Goal: Task Accomplishment & Management: Use online tool/utility

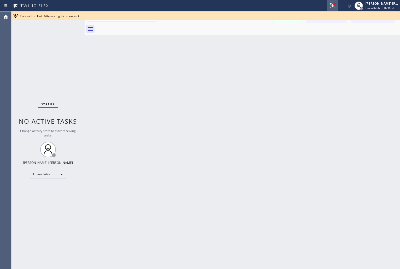
click at [335, 2] on button at bounding box center [332, 5] width 11 height 11
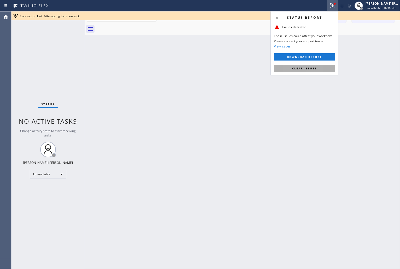
click at [315, 69] on span "Clear issues" at bounding box center [304, 69] width 25 height 4
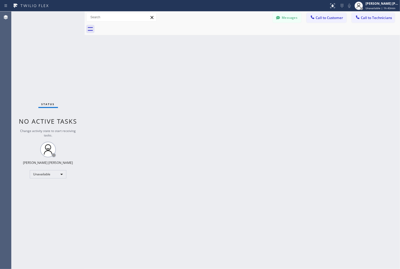
click at [398, 11] on div "Messages Call to Customer Call to Technicians Outbound call Location Search loc…" at bounding box center [242, 17] width 315 height 12
click at [398, 9] on div "Unavailable | 1h 43min" at bounding box center [381, 8] width 33 height 4
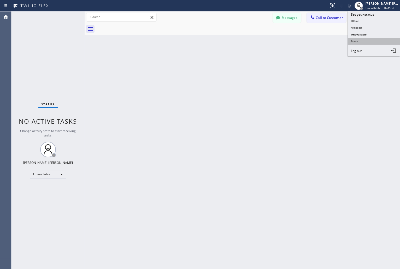
click at [365, 43] on button "Break" at bounding box center [373, 41] width 52 height 7
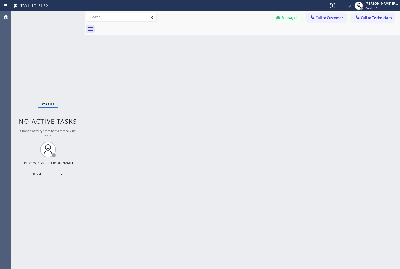
click at [189, 63] on div "Back to Dashboard Change Sender ID Customers Technicians KD Krissy Do [DATE] 02…" at bounding box center [242, 139] width 315 height 257
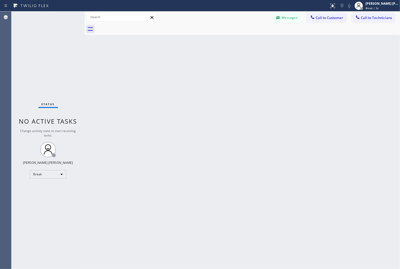
click at [189, 63] on div "Back to Dashboard Change Sender ID Customers Technicians KD Krissy Do [DATE] 02…" at bounding box center [242, 139] width 315 height 257
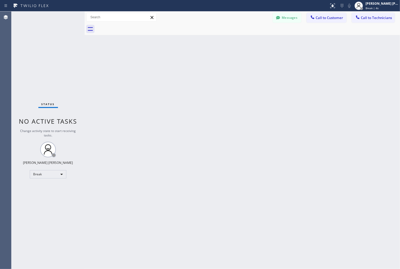
click at [189, 63] on div "Back to Dashboard Change Sender ID Customers Technicians KD Krissy Do [DATE] 02…" at bounding box center [242, 139] width 315 height 257
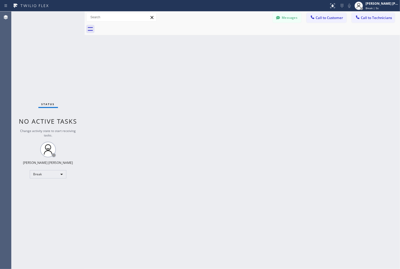
click at [189, 63] on div "Back to Dashboard Change Sender ID Customers Technicians KD Krissy Do [DATE] 02…" at bounding box center [242, 139] width 315 height 257
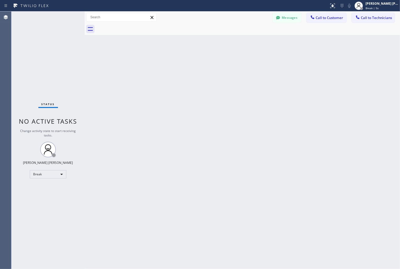
click at [189, 63] on div "Back to Dashboard Change Sender ID Customers Technicians KD Krissy Do [DATE] 02…" at bounding box center [242, 139] width 315 height 257
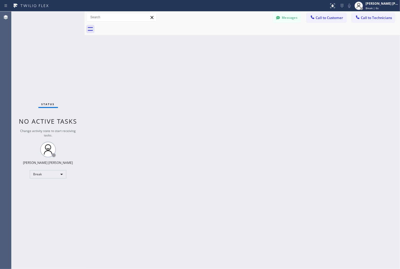
click at [189, 63] on div "Back to Dashboard Change Sender ID Customers Technicians KD Krissy Do [DATE] 02…" at bounding box center [242, 139] width 315 height 257
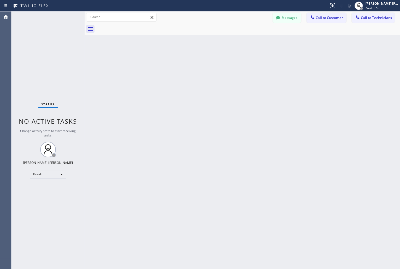
click at [189, 63] on div "Back to Dashboard Change Sender ID Customers Technicians KD Krissy Do [DATE] 02…" at bounding box center [242, 139] width 315 height 257
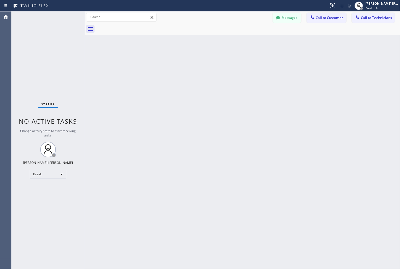
click at [189, 63] on div "Back to Dashboard Change Sender ID Customers Technicians KD Krissy Do [DATE] 02…" at bounding box center [242, 139] width 315 height 257
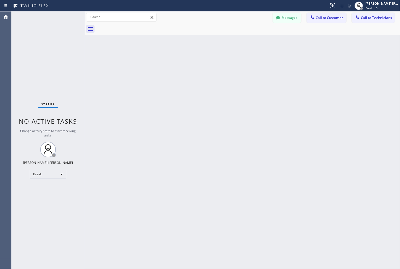
click at [189, 63] on div "Back to Dashboard Change Sender ID Customers Technicians KD Krissy Do [DATE] 02…" at bounding box center [242, 139] width 315 height 257
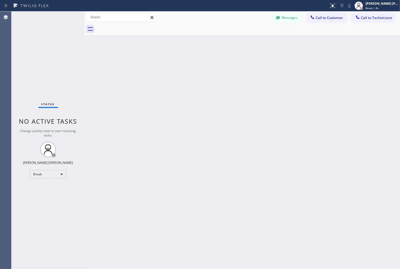
click at [189, 63] on div "Back to Dashboard Change Sender ID Customers Technicians KD Krissy Do [DATE] 02…" at bounding box center [242, 139] width 315 height 257
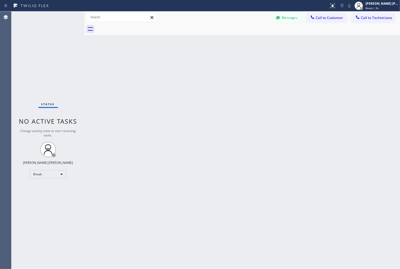
click at [189, 63] on div "Back to Dashboard Change Sender ID Customers Technicians KD Krissy Do [DATE] 02…" at bounding box center [242, 139] width 315 height 257
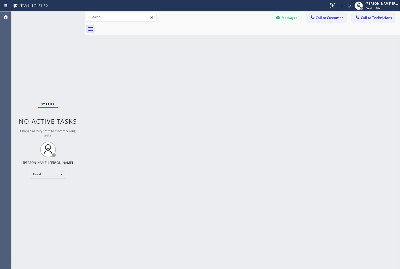
click at [189, 63] on div "Back to Dashboard Change Sender ID Customers Technicians KD Krissy Do [DATE] 02…" at bounding box center [242, 139] width 315 height 257
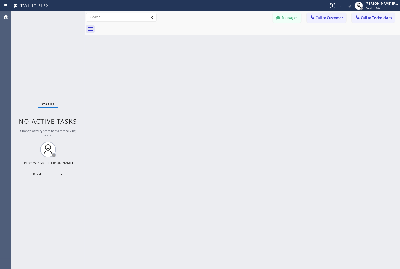
click at [189, 63] on div "Back to Dashboard Change Sender ID Customers Technicians KD Krissy Do [DATE] 02…" at bounding box center [242, 139] width 315 height 257
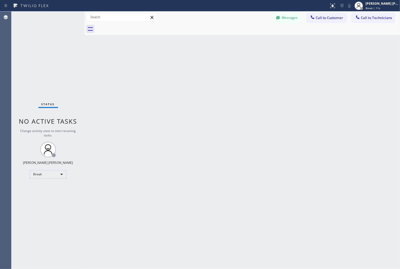
click at [189, 63] on div "Back to Dashboard Change Sender ID Customers Technicians KD Krissy Do [DATE] 02…" at bounding box center [242, 139] width 315 height 257
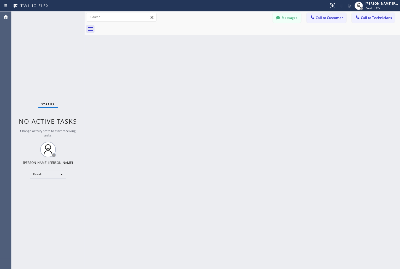
click at [189, 63] on div "Back to Dashboard Change Sender ID Customers Technicians KD Krissy Do [DATE] 02…" at bounding box center [242, 139] width 315 height 257
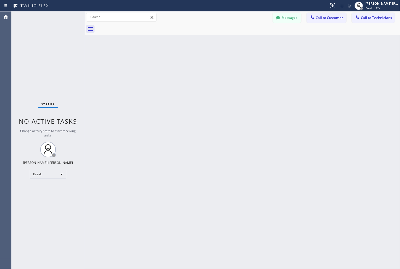
click at [189, 63] on div "Back to Dashboard Change Sender ID Customers Technicians KD Krissy Do [DATE] 02…" at bounding box center [242, 139] width 315 height 257
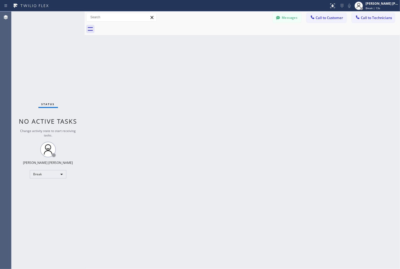
click at [189, 63] on div "Back to Dashboard Change Sender ID Customers Technicians KD Krissy Do [DATE] 02…" at bounding box center [242, 139] width 315 height 257
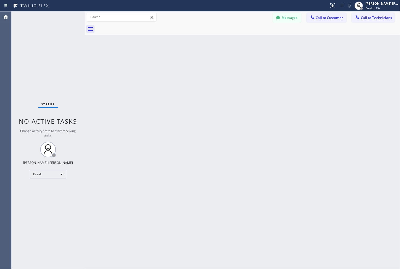
click at [189, 63] on div "Back to Dashboard Change Sender ID Customers Technicians KD Krissy Do [DATE] 02…" at bounding box center [242, 139] width 315 height 257
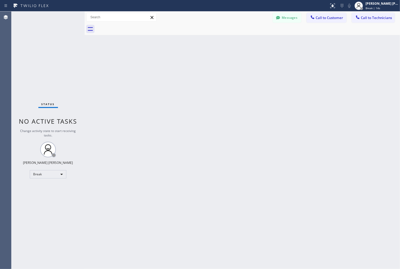
click at [189, 63] on div "Back to Dashboard Change Sender ID Customers Technicians KD Krissy Do [DATE] 02…" at bounding box center [242, 139] width 315 height 257
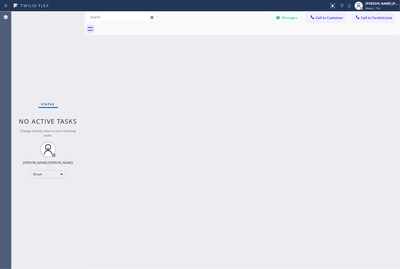
click at [189, 63] on div "Back to Dashboard Change Sender ID Customers Technicians KD Krissy Do [DATE] 02…" at bounding box center [242, 139] width 315 height 257
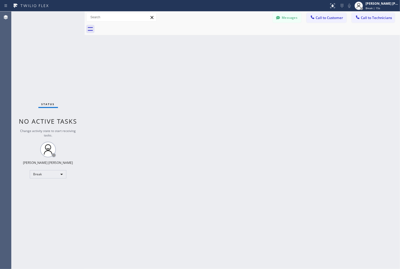
click at [189, 63] on div "Back to Dashboard Change Sender ID Customers Technicians KD Krissy Do [DATE] 02…" at bounding box center [242, 139] width 315 height 257
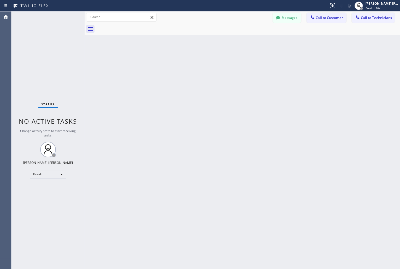
click at [189, 63] on div "Back to Dashboard Change Sender ID Customers Technicians KD Krissy Do [DATE] 02…" at bounding box center [242, 139] width 315 height 257
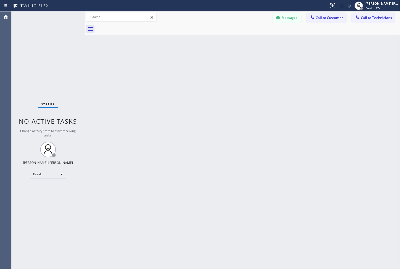
click at [189, 63] on div "Back to Dashboard Change Sender ID Customers Technicians KD Krissy Do [DATE] 02…" at bounding box center [242, 139] width 315 height 257
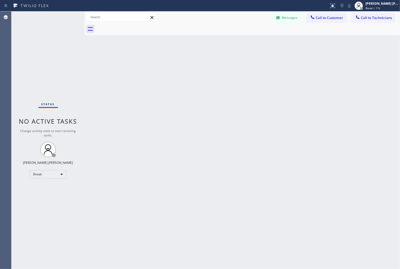
click at [189, 63] on div "Back to Dashboard Change Sender ID Customers Technicians KD Krissy Do [DATE] 02…" at bounding box center [242, 139] width 315 height 257
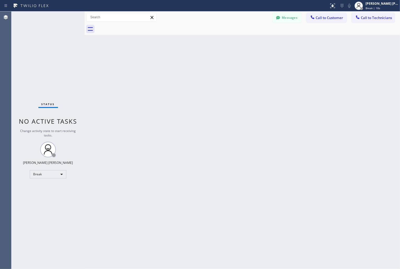
click at [189, 63] on div "Back to Dashboard Change Sender ID Customers Technicians KD Krissy Do [DATE] 02…" at bounding box center [242, 139] width 315 height 257
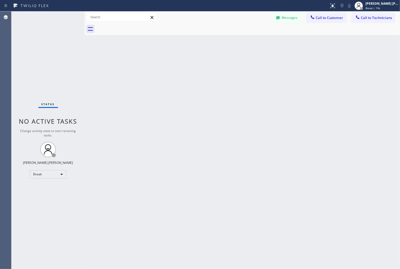
click at [189, 63] on div "Back to Dashboard Change Sender ID Customers Technicians KD Krissy Do [DATE] 02…" at bounding box center [242, 139] width 315 height 257
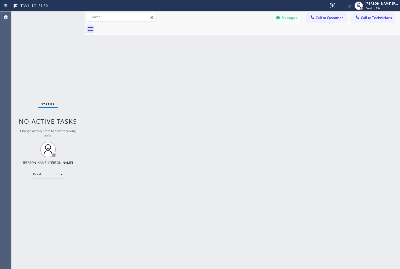
click at [189, 63] on div "Back to Dashboard Change Sender ID Customers Technicians KD Krissy Do [DATE] 02…" at bounding box center [242, 139] width 315 height 257
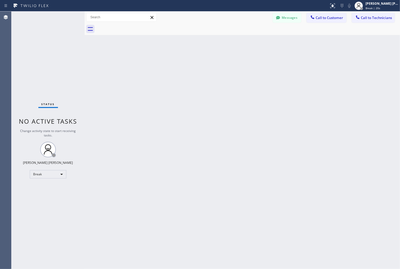
click at [189, 63] on div "Back to Dashboard Change Sender ID Customers Technicians KD Krissy Do [DATE] 02…" at bounding box center [242, 139] width 315 height 257
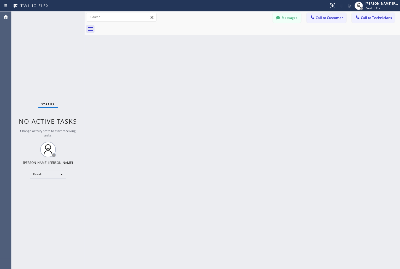
click at [189, 63] on div "Back to Dashboard Change Sender ID Customers Technicians KD Krissy Do [DATE] 02…" at bounding box center [242, 139] width 315 height 257
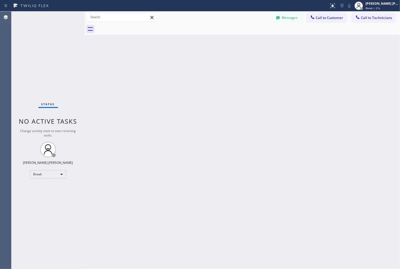
click at [189, 63] on div "Back to Dashboard Change Sender ID Customers Technicians KD Krissy Do [DATE] 02…" at bounding box center [242, 139] width 315 height 257
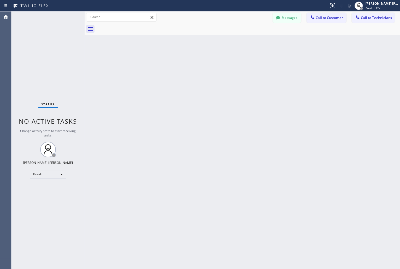
click at [189, 63] on div "Back to Dashboard Change Sender ID Customers Technicians KD Krissy Do [DATE] 02…" at bounding box center [242, 139] width 315 height 257
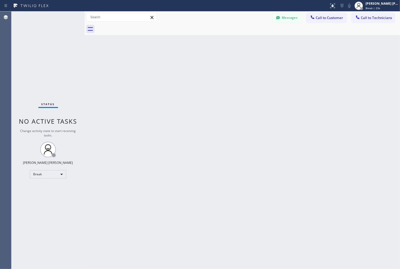
click at [189, 63] on div "Back to Dashboard Change Sender ID Customers Technicians KD Krissy Do [DATE] 02…" at bounding box center [242, 139] width 315 height 257
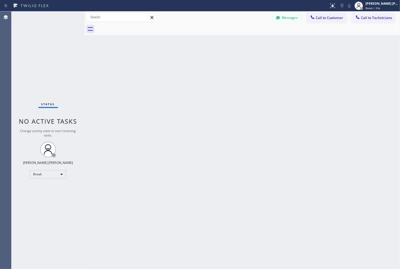
click at [189, 63] on div "Back to Dashboard Change Sender ID Customers Technicians KD Krissy Do [DATE] 02…" at bounding box center [242, 139] width 315 height 257
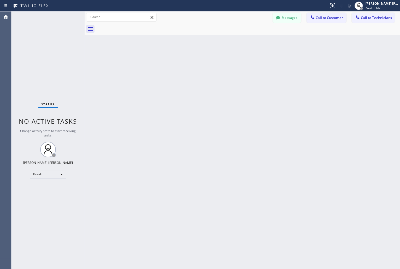
click at [189, 63] on div "Back to Dashboard Change Sender ID Customers Technicians KD Krissy Do [DATE] 02…" at bounding box center [242, 139] width 315 height 257
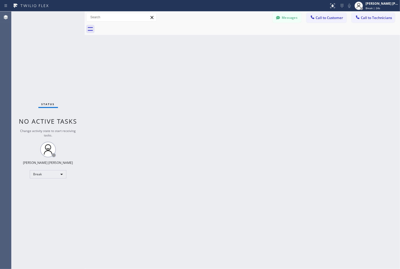
click at [189, 63] on div "Back to Dashboard Change Sender ID Customers Technicians KD Krissy Do [DATE] 02…" at bounding box center [242, 139] width 315 height 257
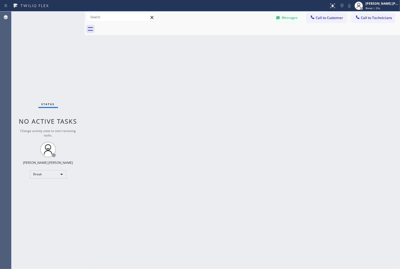
click at [189, 63] on div "Back to Dashboard Change Sender ID Customers Technicians KD Krissy Do [DATE] 02…" at bounding box center [242, 139] width 315 height 257
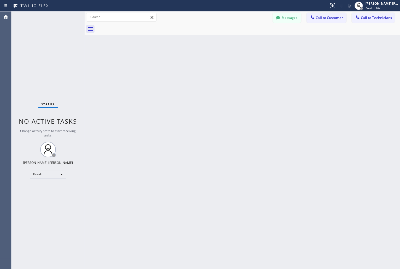
click at [189, 63] on div "Back to Dashboard Change Sender ID Customers Technicians KD Krissy Do [DATE] 02…" at bounding box center [242, 139] width 315 height 257
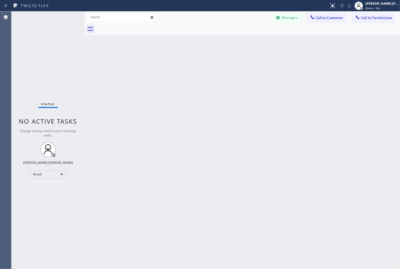
click at [189, 63] on div "Back to Dashboard Change Sender ID Customers Technicians KD Krissy Do [DATE] 02…" at bounding box center [242, 139] width 315 height 257
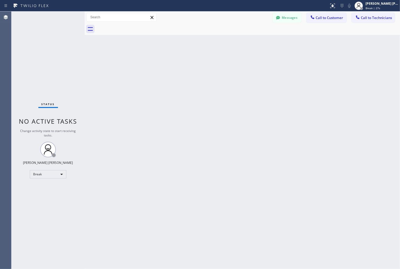
click at [189, 63] on div "Back to Dashboard Change Sender ID Customers Technicians KD Krissy Do [DATE] 02…" at bounding box center [242, 139] width 315 height 257
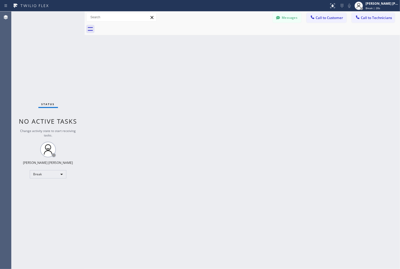
click at [189, 63] on div "Back to Dashboard Change Sender ID Customers Technicians KD Krissy Do [DATE] 02…" at bounding box center [242, 139] width 315 height 257
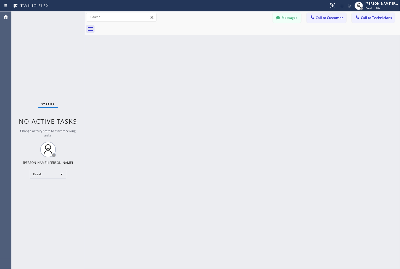
click at [189, 63] on div "Back to Dashboard Change Sender ID Customers Technicians KD Krissy Do [DATE] 02…" at bounding box center [242, 139] width 315 height 257
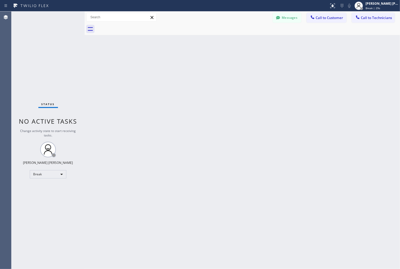
click at [189, 63] on div "Back to Dashboard Change Sender ID Customers Technicians KD Krissy Do [DATE] 02…" at bounding box center [242, 139] width 315 height 257
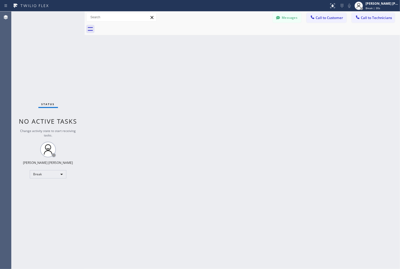
click at [189, 63] on div "Back to Dashboard Change Sender ID Customers Technicians KD Krissy Do [DATE] 02…" at bounding box center [242, 139] width 315 height 257
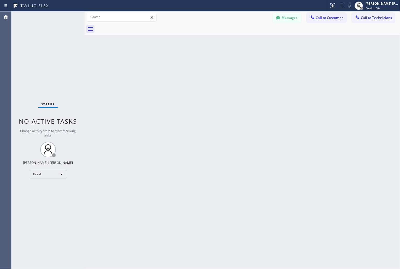
click at [189, 63] on div "Back to Dashboard Change Sender ID Customers Technicians KD Krissy Do [DATE] 02…" at bounding box center [242, 139] width 315 height 257
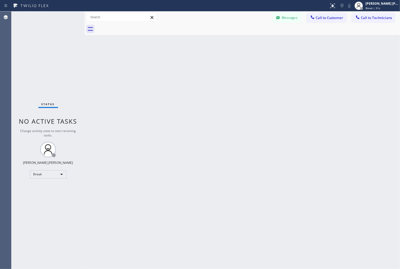
click at [189, 63] on div "Back to Dashboard Change Sender ID Customers Technicians KD Krissy Do [DATE] 02…" at bounding box center [242, 139] width 315 height 257
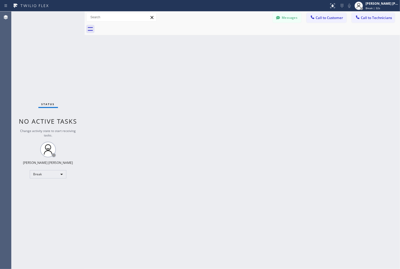
click at [189, 63] on div "Back to Dashboard Change Sender ID Customers Technicians KD Krissy Do [DATE] 02…" at bounding box center [242, 139] width 315 height 257
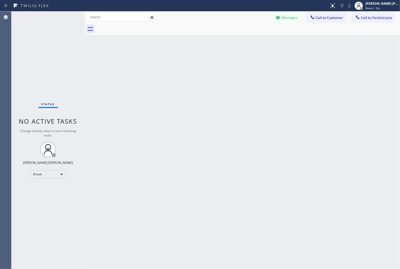
click at [189, 63] on div "Back to Dashboard Change Sender ID Customers Technicians KD Krissy Do [DATE] 02…" at bounding box center [242, 139] width 315 height 257
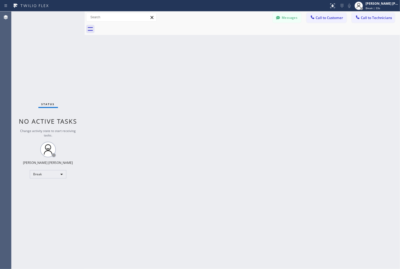
click at [189, 63] on div "Back to Dashboard Change Sender ID Customers Technicians KD Krissy Do [DATE] 02…" at bounding box center [242, 139] width 315 height 257
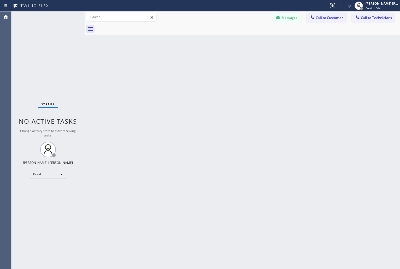
click at [189, 63] on div "Back to Dashboard Change Sender ID Customers Technicians KD Krissy Do [DATE] 02…" at bounding box center [242, 139] width 315 height 257
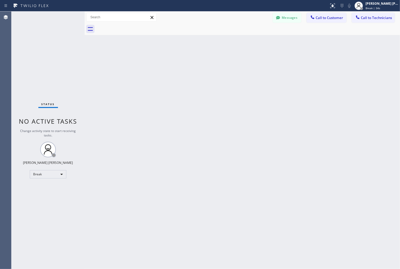
click at [189, 63] on div "Back to Dashboard Change Sender ID Customers Technicians KD Krissy Do [DATE] 02…" at bounding box center [242, 139] width 315 height 257
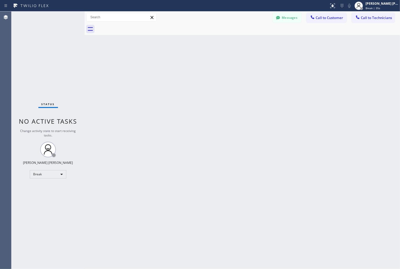
click at [189, 63] on div "Back to Dashboard Change Sender ID Customers Technicians KD Krissy Do [DATE] 02…" at bounding box center [242, 139] width 315 height 257
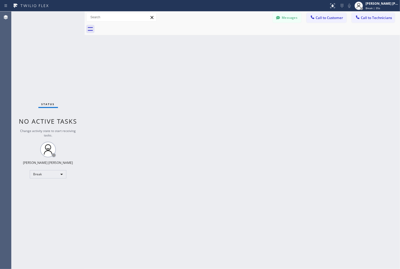
click at [189, 63] on div "Back to Dashboard Change Sender ID Customers Technicians KD Krissy Do [DATE] 02…" at bounding box center [242, 139] width 315 height 257
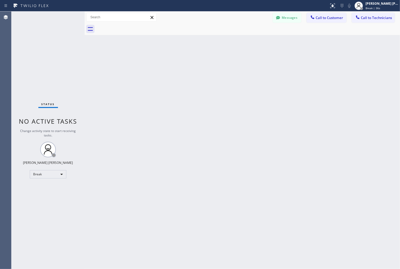
click at [189, 63] on div "Back to Dashboard Change Sender ID Customers Technicians KD Krissy Do [DATE] 02…" at bounding box center [242, 139] width 315 height 257
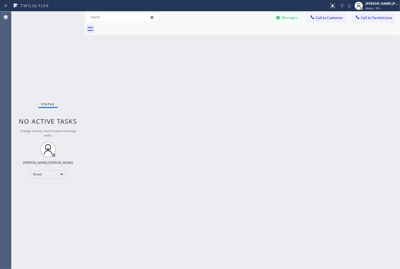
click at [189, 63] on div "Back to Dashboard Change Sender ID Customers Technicians KD Krissy Do [DATE] 02…" at bounding box center [242, 139] width 315 height 257
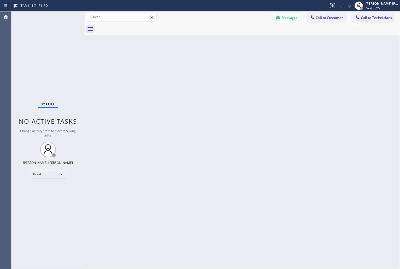
click at [189, 63] on div "Back to Dashboard Change Sender ID Customers Technicians KD Krissy Do [DATE] 02…" at bounding box center [242, 139] width 315 height 257
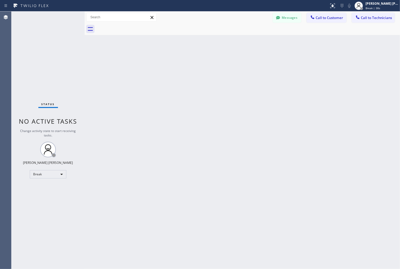
click at [189, 63] on div "Back to Dashboard Change Sender ID Customers Technicians KD Krissy Do [DATE] 02…" at bounding box center [242, 139] width 315 height 257
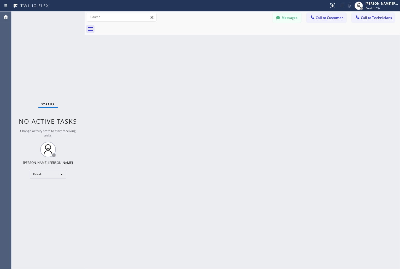
click at [189, 63] on div "Back to Dashboard Change Sender ID Customers Technicians KD Krissy Do [DATE] 02…" at bounding box center [242, 139] width 315 height 257
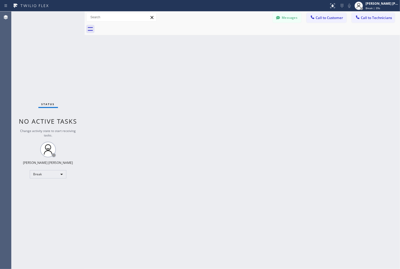
click at [189, 63] on div "Back to Dashboard Change Sender ID Customers Technicians KD Krissy Do [DATE] 02…" at bounding box center [242, 139] width 315 height 257
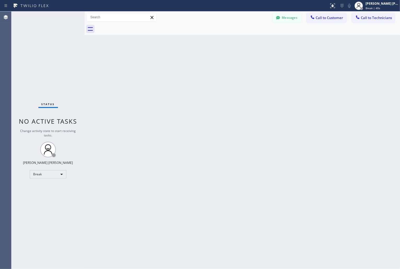
click at [189, 63] on div "Back to Dashboard Change Sender ID Customers Technicians KD Krissy Do [DATE] 02…" at bounding box center [242, 139] width 315 height 257
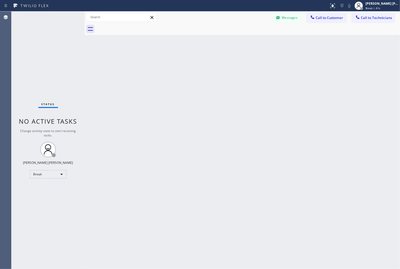
click at [189, 63] on div "Back to Dashboard Change Sender ID Customers Technicians KD Krissy Do [DATE] 02…" at bounding box center [242, 139] width 315 height 257
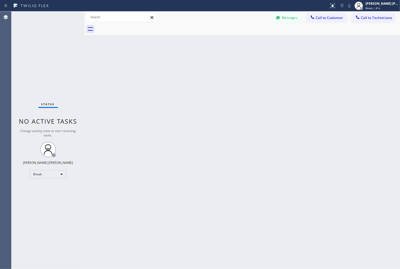
click at [189, 63] on div "Back to Dashboard Change Sender ID Customers Technicians KD Krissy Do [DATE] 02…" at bounding box center [242, 139] width 315 height 257
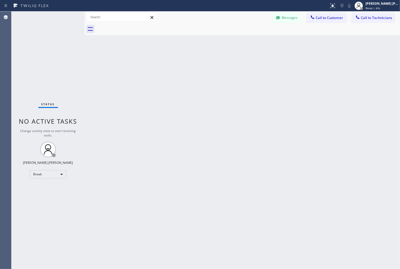
click at [189, 63] on div "Back to Dashboard Change Sender ID Customers Technicians KD Krissy Do [DATE] 02…" at bounding box center [242, 139] width 315 height 257
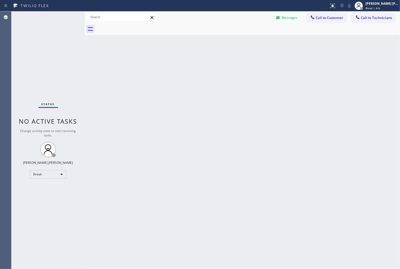
click at [189, 63] on div "Back to Dashboard Change Sender ID Customers Technicians KD Krissy Do [DATE] 02…" at bounding box center [242, 139] width 315 height 257
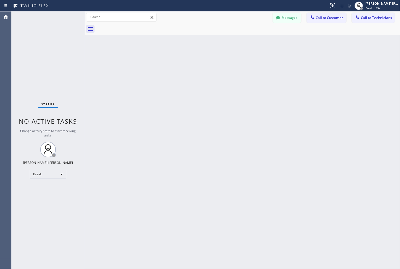
click at [189, 63] on div "Back to Dashboard Change Sender ID Customers Technicians KD Krissy Do [DATE] 02…" at bounding box center [242, 139] width 315 height 257
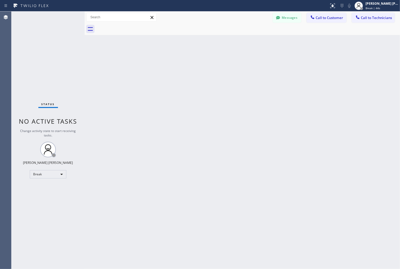
click at [189, 63] on div "Back to Dashboard Change Sender ID Customers Technicians KD Krissy Do [DATE] 02…" at bounding box center [242, 139] width 315 height 257
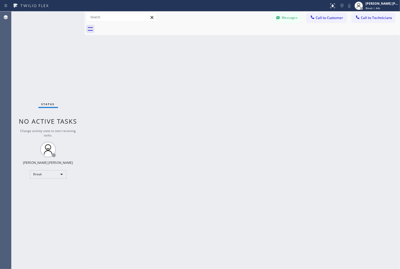
click at [189, 63] on div "Back to Dashboard Change Sender ID Customers Technicians KD Krissy Do [DATE] 02…" at bounding box center [242, 139] width 315 height 257
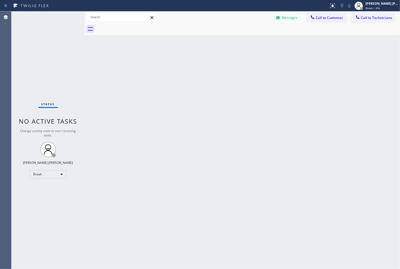
click at [189, 63] on div "Back to Dashboard Change Sender ID Customers Technicians KD Krissy Do [DATE] 02…" at bounding box center [242, 139] width 315 height 257
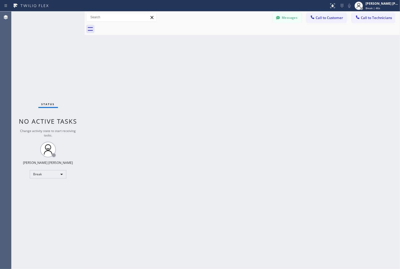
click at [189, 63] on div "Back to Dashboard Change Sender ID Customers Technicians KD Krissy Do [DATE] 02…" at bounding box center [242, 139] width 315 height 257
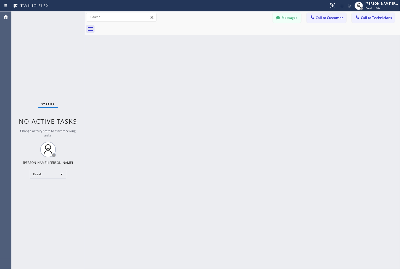
click at [189, 63] on div "Back to Dashboard Change Sender ID Customers Technicians KD Krissy Do [DATE] 02…" at bounding box center [242, 139] width 315 height 257
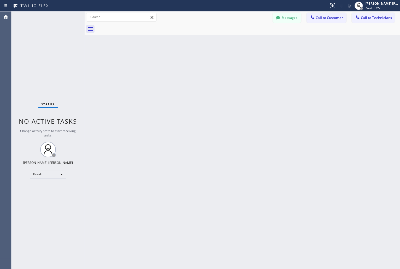
click at [189, 63] on div "Back to Dashboard Change Sender ID Customers Technicians KD Krissy Do [DATE] 02…" at bounding box center [242, 139] width 315 height 257
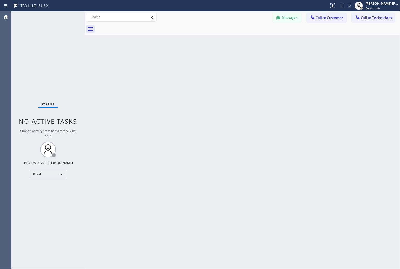
click at [189, 63] on div "Back to Dashboard Change Sender ID Customers Technicians KD Krissy Do [DATE] 02…" at bounding box center [242, 139] width 315 height 257
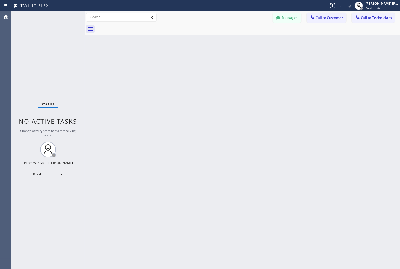
click at [189, 63] on div "Back to Dashboard Change Sender ID Customers Technicians KD Krissy Do [DATE] 02…" at bounding box center [242, 139] width 315 height 257
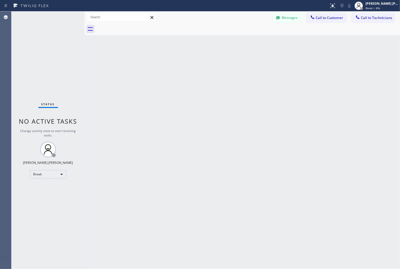
click at [189, 63] on div "Back to Dashboard Change Sender ID Customers Technicians KD Krissy Do [DATE] 02…" at bounding box center [242, 139] width 315 height 257
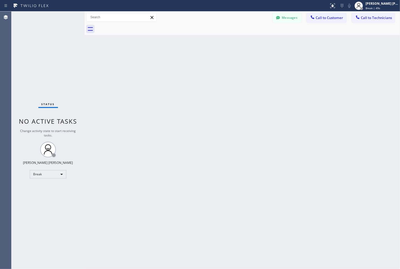
click at [189, 63] on div "Back to Dashboard Change Sender ID Customers Technicians KD Krissy Do [DATE] 02…" at bounding box center [242, 139] width 315 height 257
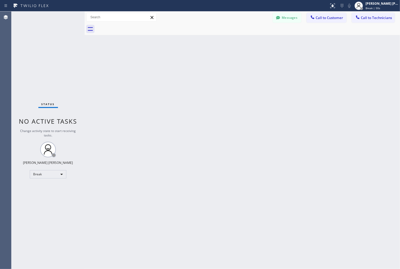
click at [189, 63] on div "Back to Dashboard Change Sender ID Customers Technicians KD Krissy Do [DATE] 02…" at bounding box center [242, 139] width 315 height 257
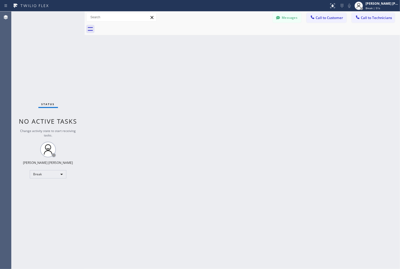
click at [189, 63] on div "Back to Dashboard Change Sender ID Customers Technicians KD Krissy Do [DATE] 02…" at bounding box center [242, 139] width 315 height 257
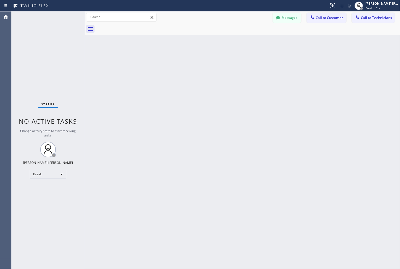
click at [189, 63] on div "Back to Dashboard Change Sender ID Customers Technicians KD Krissy Do [DATE] 02…" at bounding box center [242, 139] width 315 height 257
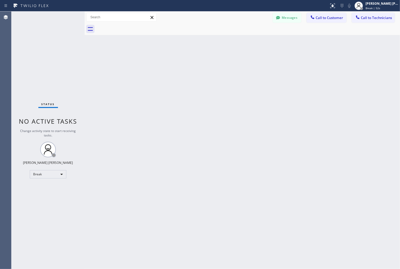
click at [189, 63] on div "Back to Dashboard Change Sender ID Customers Technicians KD Krissy Do [DATE] 02…" at bounding box center [242, 139] width 315 height 257
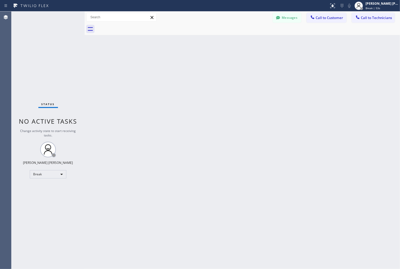
click at [189, 63] on div "Back to Dashboard Change Sender ID Customers Technicians KD Krissy Do [DATE] 02…" at bounding box center [242, 139] width 315 height 257
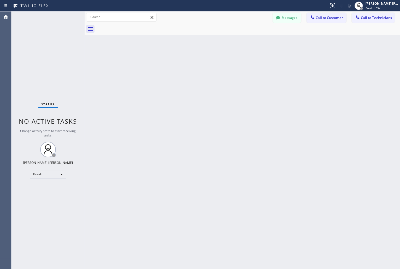
click at [189, 63] on div "Back to Dashboard Change Sender ID Customers Technicians KD Krissy Do [DATE] 02…" at bounding box center [242, 139] width 315 height 257
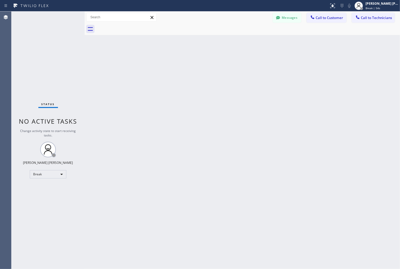
click at [189, 63] on div "Back to Dashboard Change Sender ID Customers Technicians KD Krissy Do [DATE] 02…" at bounding box center [242, 139] width 315 height 257
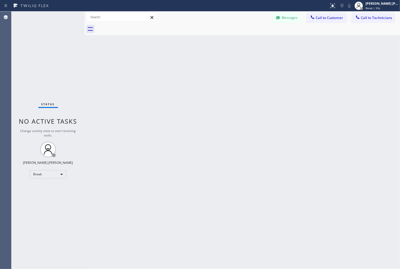
click at [189, 63] on div "Back to Dashboard Change Sender ID Customers Technicians KD Krissy Do [DATE] 02…" at bounding box center [242, 139] width 315 height 257
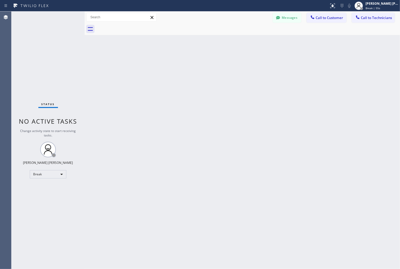
click at [189, 63] on div "Back to Dashboard Change Sender ID Customers Technicians KD Krissy Do [DATE] 02…" at bounding box center [242, 139] width 315 height 257
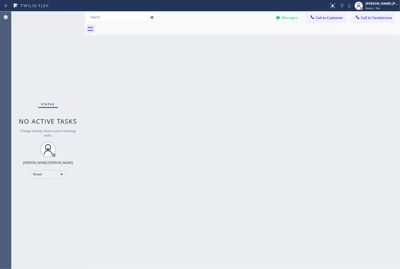
click at [189, 63] on div "Back to Dashboard Change Sender ID Customers Technicians KD Krissy Do [DATE] 02…" at bounding box center [242, 139] width 315 height 257
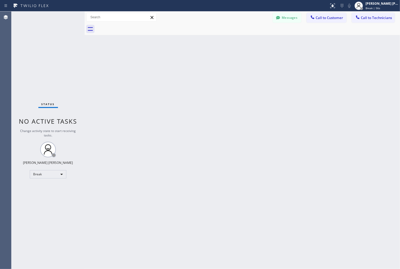
click at [189, 63] on div "Back to Dashboard Change Sender ID Customers Technicians KD Krissy Do [DATE] 02…" at bounding box center [242, 139] width 315 height 257
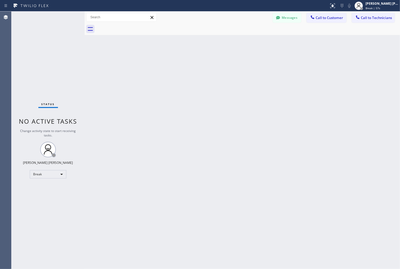
click at [189, 63] on div "Back to Dashboard Change Sender ID Customers Technicians KD Krissy Do [DATE] 02…" at bounding box center [242, 139] width 315 height 257
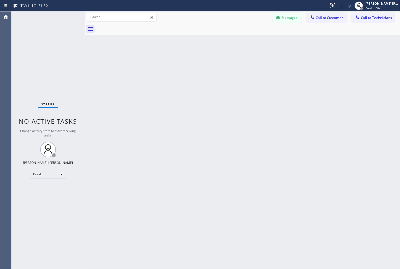
click at [189, 63] on div "Back to Dashboard Change Sender ID Customers Technicians KD Krissy Do [DATE] 02…" at bounding box center [242, 139] width 315 height 257
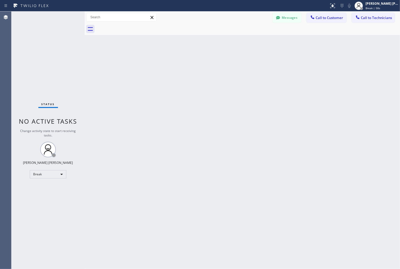
click at [189, 63] on div "Back to Dashboard Change Sender ID Customers Technicians KD Krissy Do [DATE] 02…" at bounding box center [242, 139] width 315 height 257
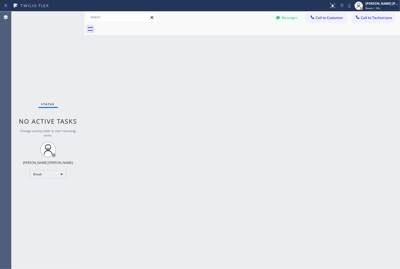
click at [189, 63] on div "Back to Dashboard Change Sender ID Customers Technicians KD Krissy Do [DATE] 02…" at bounding box center [242, 139] width 315 height 257
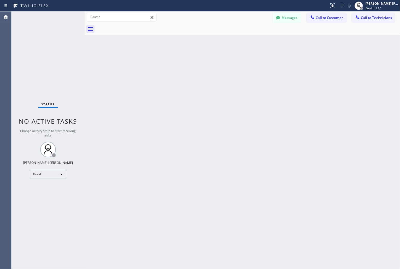
click at [189, 63] on div "Back to Dashboard Change Sender ID Customers Technicians KD Krissy Do [DATE] 02…" at bounding box center [242, 139] width 315 height 257
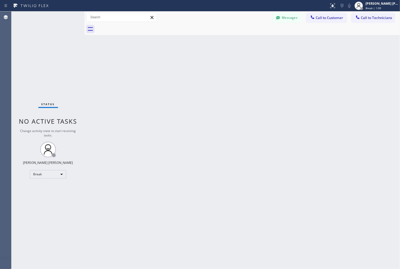
click at [189, 63] on div "Back to Dashboard Change Sender ID Customers Technicians KD Krissy Do [DATE] 02…" at bounding box center [242, 139] width 315 height 257
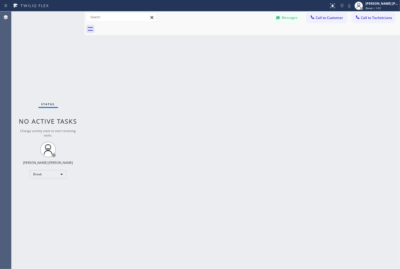
click at [189, 63] on div "Back to Dashboard Change Sender ID Customers Technicians KD Krissy Do [DATE] 02…" at bounding box center [242, 139] width 315 height 257
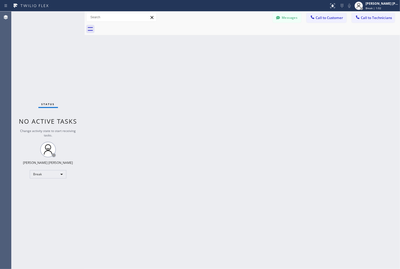
click at [189, 63] on div "Back to Dashboard Change Sender ID Customers Technicians KD Krissy Do [DATE] 02…" at bounding box center [242, 139] width 315 height 257
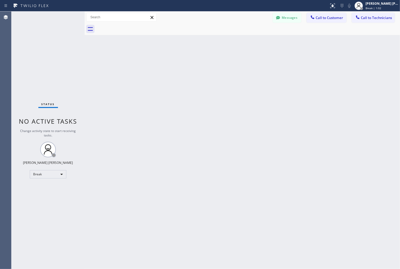
click at [189, 63] on div "Back to Dashboard Change Sender ID Customers Technicians KD Krissy Do [DATE] 02…" at bounding box center [242, 139] width 315 height 257
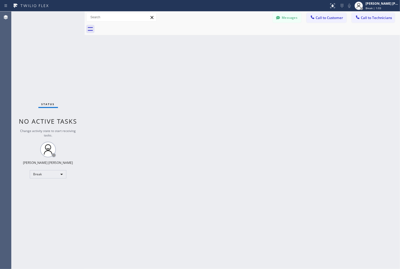
click at [189, 63] on div "Back to Dashboard Change Sender ID Customers Technicians KD Krissy Do [DATE] 02…" at bounding box center [242, 139] width 315 height 257
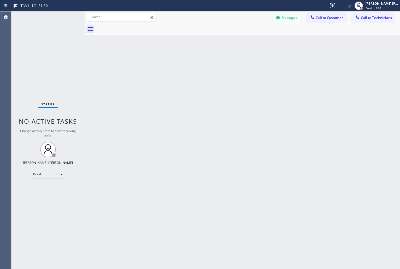
click at [189, 63] on div "Back to Dashboard Change Sender ID Customers Technicians KD Krissy Do [DATE] 02…" at bounding box center [242, 139] width 315 height 257
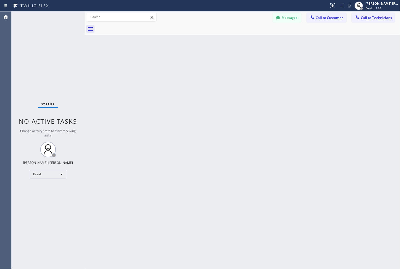
click at [189, 63] on div "Back to Dashboard Change Sender ID Customers Technicians KD Krissy Do [DATE] 02…" at bounding box center [242, 139] width 315 height 257
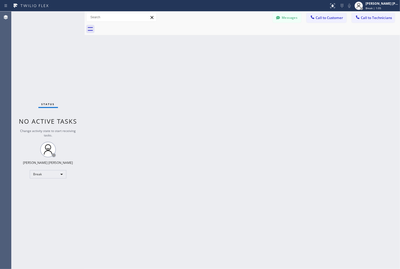
click at [189, 63] on div "Back to Dashboard Change Sender ID Customers Technicians KD Krissy Do [DATE] 02…" at bounding box center [242, 139] width 315 height 257
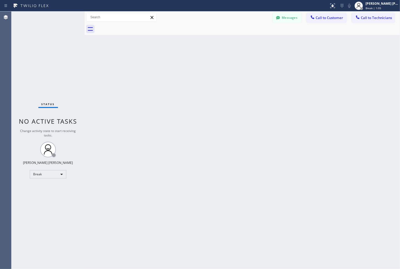
click at [189, 63] on div "Back to Dashboard Change Sender ID Customers Technicians KD Krissy Do [DATE] 02…" at bounding box center [242, 139] width 315 height 257
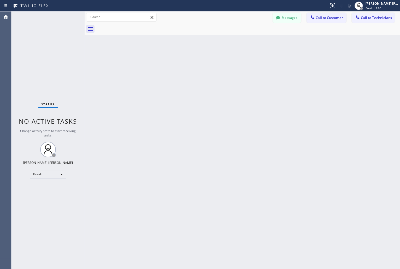
click at [189, 63] on div "Back to Dashboard Change Sender ID Customers Technicians KD Krissy Do [DATE] 02…" at bounding box center [242, 139] width 315 height 257
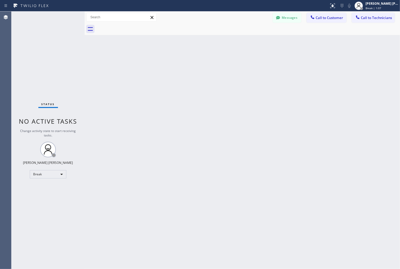
click at [189, 63] on div "Back to Dashboard Change Sender ID Customers Technicians KD Krissy Do [DATE] 02…" at bounding box center [242, 139] width 315 height 257
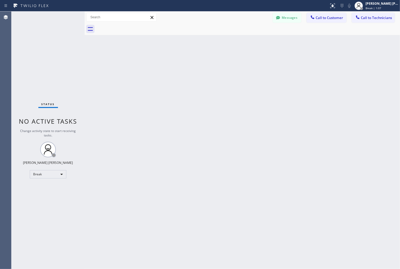
click at [189, 63] on div "Back to Dashboard Change Sender ID Customers Technicians KD Krissy Do [DATE] 02…" at bounding box center [242, 139] width 315 height 257
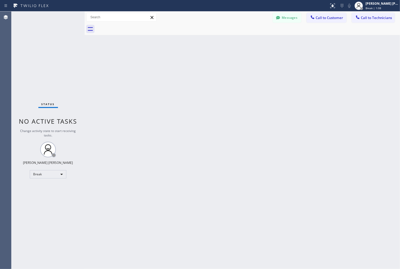
click at [189, 63] on div "Back to Dashboard Change Sender ID Customers Technicians KD Krissy Do [DATE] 02…" at bounding box center [242, 139] width 315 height 257
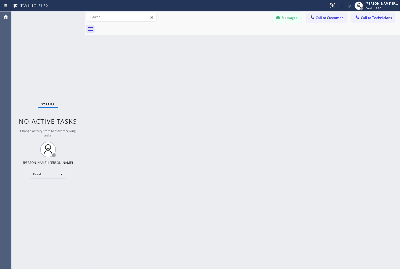
click at [189, 63] on div "Back to Dashboard Change Sender ID Customers Technicians KD Krissy Do [DATE] 02…" at bounding box center [242, 139] width 315 height 257
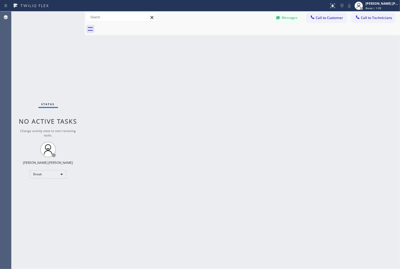
click at [189, 63] on div "Back to Dashboard Change Sender ID Customers Technicians KD Krissy Do [DATE] 02…" at bounding box center [242, 139] width 315 height 257
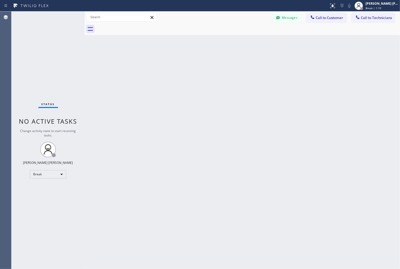
click at [189, 63] on div "Back to Dashboard Change Sender ID Customers Technicians KD Krissy Do [DATE] 02…" at bounding box center [242, 139] width 315 height 257
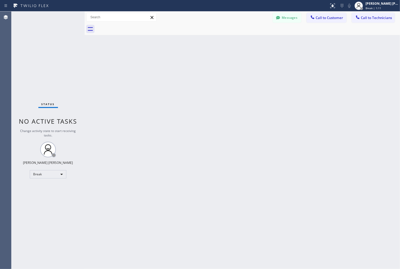
click at [189, 63] on div "Back to Dashboard Change Sender ID Customers Technicians KD Krissy Do [DATE] 02…" at bounding box center [242, 139] width 315 height 257
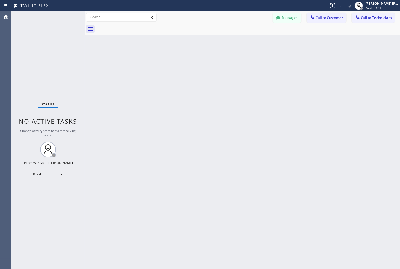
click at [189, 63] on div "Back to Dashboard Change Sender ID Customers Technicians KD Krissy Do [DATE] 02…" at bounding box center [242, 139] width 315 height 257
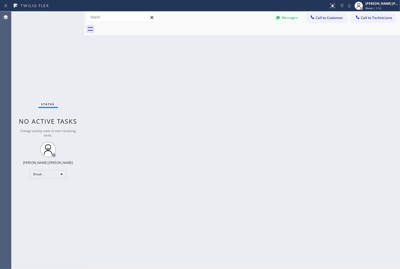
click at [189, 63] on div "Back to Dashboard Change Sender ID Customers Technicians KD Krissy Do [DATE] 02…" at bounding box center [242, 139] width 315 height 257
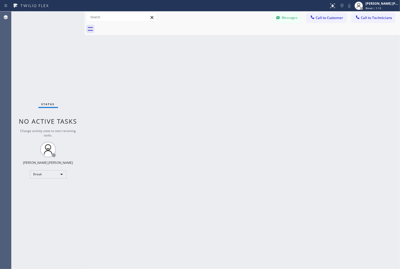
click at [189, 63] on div "Back to Dashboard Change Sender ID Customers Technicians KD Krissy Do [DATE] 02…" at bounding box center [242, 139] width 315 height 257
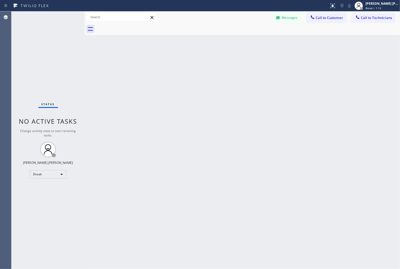
click at [189, 63] on div "Back to Dashboard Change Sender ID Customers Technicians KD Krissy Do [DATE] 02…" at bounding box center [242, 139] width 315 height 257
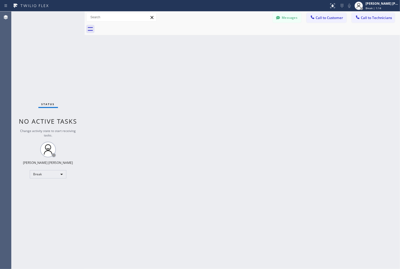
click at [189, 63] on div "Back to Dashboard Change Sender ID Customers Technicians KD Krissy Do [DATE] 02…" at bounding box center [242, 139] width 315 height 257
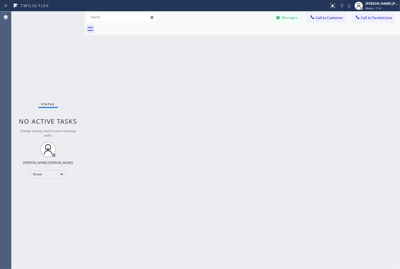
click at [189, 63] on div "Back to Dashboard Change Sender ID Customers Technicians KD Krissy Do [DATE] 02…" at bounding box center [242, 139] width 315 height 257
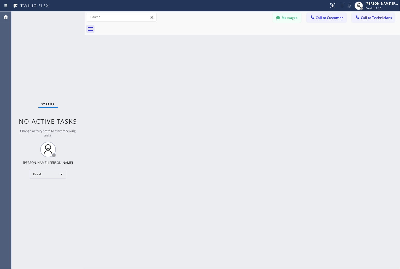
click at [189, 63] on div "Back to Dashboard Change Sender ID Customers Technicians KD Krissy Do [DATE] 02…" at bounding box center [242, 139] width 315 height 257
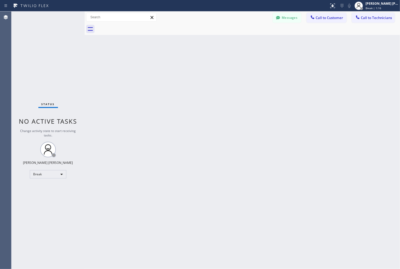
click at [189, 63] on div "Back to Dashboard Change Sender ID Customers Technicians KD Krissy Do [DATE] 02…" at bounding box center [242, 139] width 315 height 257
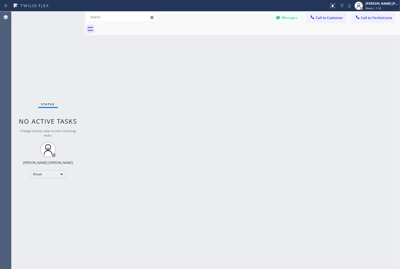
click at [189, 63] on div "Back to Dashboard Change Sender ID Customers Technicians KD Krissy Do [DATE] 02…" at bounding box center [242, 139] width 315 height 257
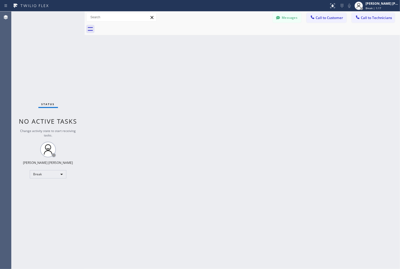
click at [189, 63] on div "Back to Dashboard Change Sender ID Customers Technicians KD Krissy Do [DATE] 02…" at bounding box center [242, 139] width 315 height 257
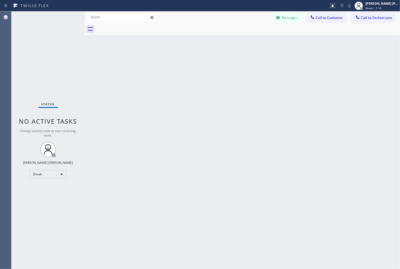
click at [189, 63] on div "Back to Dashboard Change Sender ID Customers Technicians KD Krissy Do [DATE] 02…" at bounding box center [242, 139] width 315 height 257
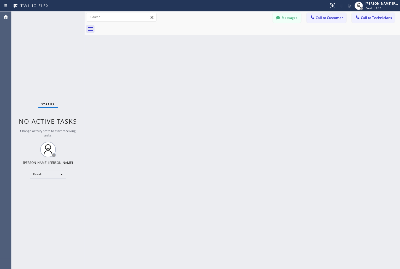
click at [189, 63] on div "Back to Dashboard Change Sender ID Customers Technicians KD Krissy Do [DATE] 02…" at bounding box center [242, 139] width 315 height 257
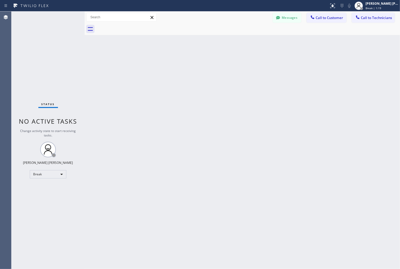
click at [189, 63] on div "Back to Dashboard Change Sender ID Customers Technicians KD Krissy Do [DATE] 02…" at bounding box center [242, 139] width 315 height 257
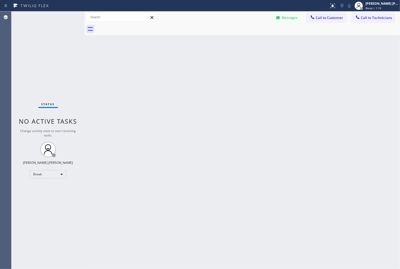
click at [189, 63] on div "Back to Dashboard Change Sender ID Customers Technicians KD Krissy Do [DATE] 02…" at bounding box center [242, 139] width 315 height 257
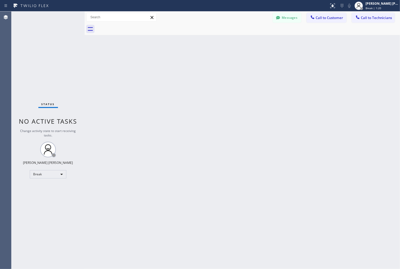
click at [189, 63] on div "Back to Dashboard Change Sender ID Customers Technicians KD Krissy Do [DATE] 02…" at bounding box center [242, 139] width 315 height 257
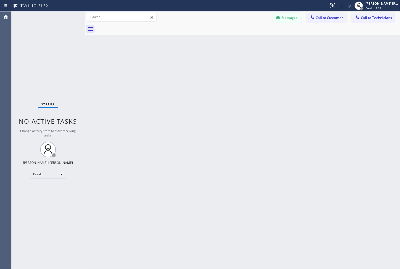
click at [189, 63] on div "Back to Dashboard Change Sender ID Customers Technicians KD Krissy Do [DATE] 02…" at bounding box center [242, 139] width 315 height 257
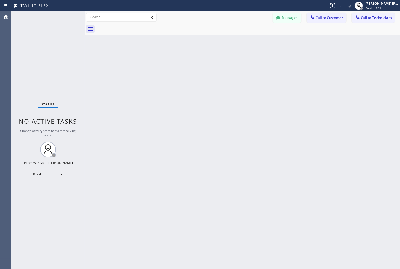
click at [189, 63] on div "Back to Dashboard Change Sender ID Customers Technicians KD Krissy Do [DATE] 02…" at bounding box center [242, 139] width 315 height 257
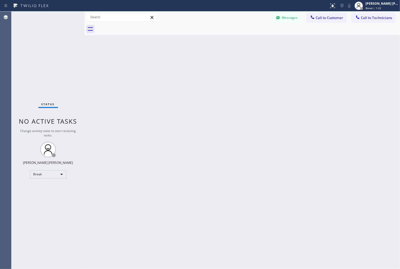
click at [189, 63] on div "Back to Dashboard Change Sender ID Customers Technicians KD Krissy Do [DATE] 02…" at bounding box center [242, 139] width 315 height 257
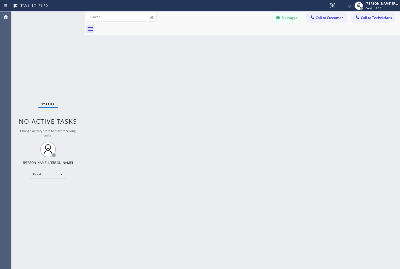
click at [189, 63] on div "Back to Dashboard Change Sender ID Customers Technicians KD Krissy Do [DATE] 02…" at bounding box center [242, 139] width 315 height 257
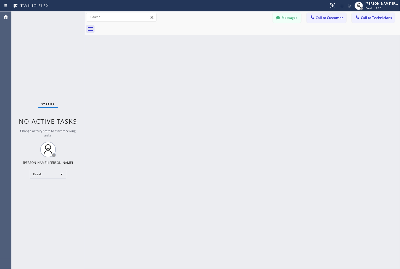
click at [189, 63] on div "Back to Dashboard Change Sender ID Customers Technicians KD Krissy Do [DATE] 02…" at bounding box center [242, 139] width 315 height 257
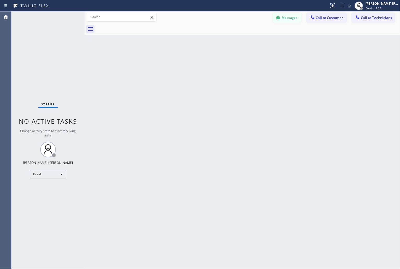
click at [189, 63] on div "Back to Dashboard Change Sender ID Customers Technicians KD Krissy Do [DATE] 02…" at bounding box center [242, 139] width 315 height 257
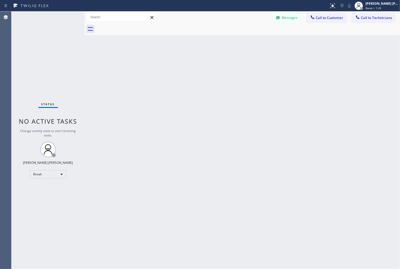
click at [189, 63] on div "Back to Dashboard Change Sender ID Customers Technicians KD Krissy Do [DATE] 02…" at bounding box center [242, 139] width 315 height 257
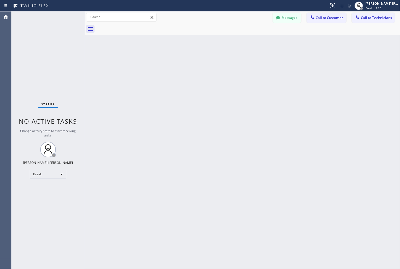
click at [189, 63] on div "Back to Dashboard Change Sender ID Customers Technicians KD Krissy Do [DATE] 02…" at bounding box center [242, 139] width 315 height 257
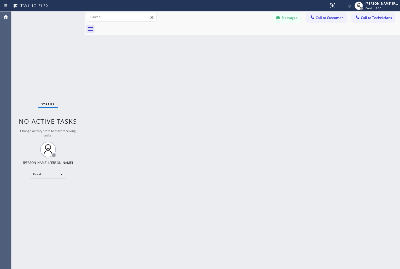
click at [189, 63] on div "Back to Dashboard Change Sender ID Customers Technicians KD Krissy Do [DATE] 02…" at bounding box center [242, 139] width 315 height 257
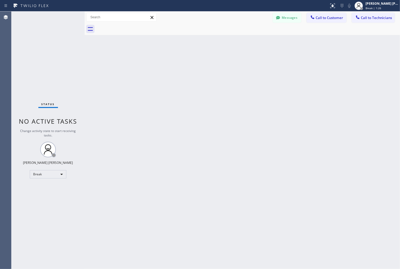
click at [189, 63] on div "Back to Dashboard Change Sender ID Customers Technicians KD Krissy Do [DATE] 02…" at bounding box center [242, 139] width 315 height 257
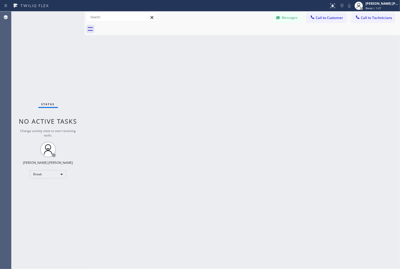
click at [189, 63] on div "Back to Dashboard Change Sender ID Customers Technicians KD Krissy Do [DATE] 02…" at bounding box center [242, 139] width 315 height 257
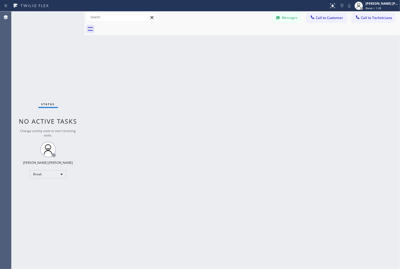
click at [189, 63] on div "Back to Dashboard Change Sender ID Customers Technicians KD Krissy Do [DATE] 02…" at bounding box center [242, 139] width 315 height 257
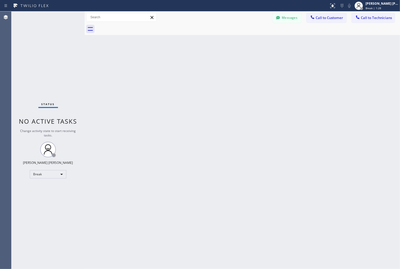
click at [189, 63] on div "Back to Dashboard Change Sender ID Customers Technicians KD Krissy Do [DATE] 02…" at bounding box center [242, 139] width 315 height 257
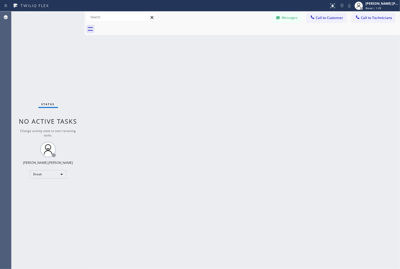
click at [189, 63] on div "Back to Dashboard Change Sender ID Customers Technicians KD Krissy Do [DATE] 02…" at bounding box center [242, 139] width 315 height 257
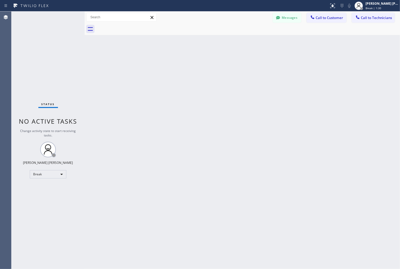
click at [189, 63] on div "Back to Dashboard Change Sender ID Customers Technicians KD Krissy Do [DATE] 02…" at bounding box center [242, 139] width 315 height 257
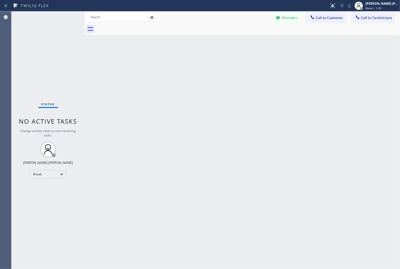
click at [189, 63] on div "Back to Dashboard Change Sender ID Customers Technicians KD Krissy Do [DATE] 02…" at bounding box center [242, 139] width 315 height 257
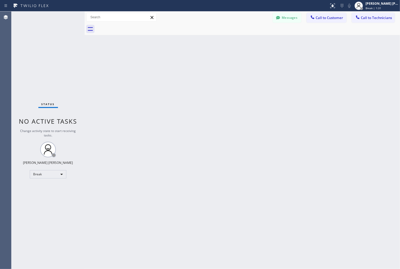
click at [189, 63] on div "Back to Dashboard Change Sender ID Customers Technicians KD Krissy Do [DATE] 02…" at bounding box center [242, 139] width 315 height 257
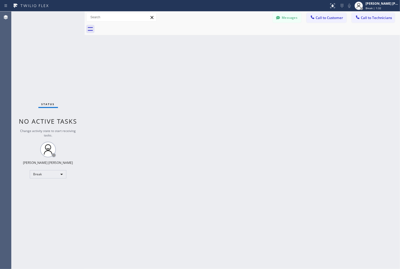
click at [189, 63] on div "Back to Dashboard Change Sender ID Customers Technicians KD Krissy Do [DATE] 02…" at bounding box center [242, 139] width 315 height 257
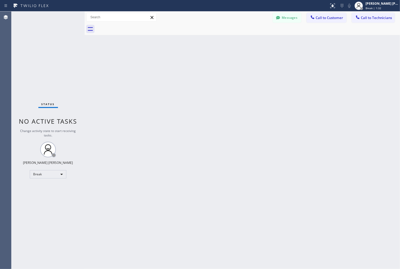
click at [189, 63] on div "Back to Dashboard Change Sender ID Customers Technicians KD Krissy Do [DATE] 02…" at bounding box center [242, 139] width 315 height 257
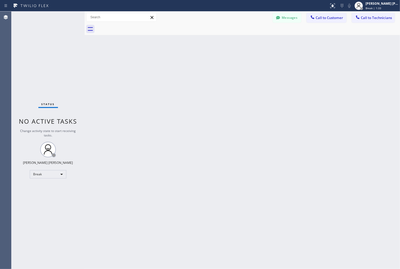
click at [189, 63] on div "Back to Dashboard Change Sender ID Customers Technicians KD Krissy Do [DATE] 02…" at bounding box center [242, 139] width 315 height 257
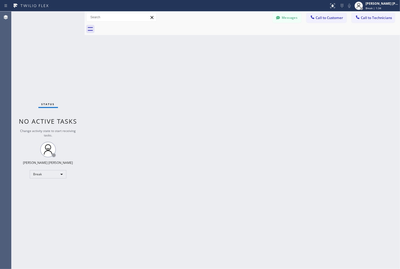
click at [189, 63] on div "Back to Dashboard Change Sender ID Customers Technicians KD Krissy Do [DATE] 02…" at bounding box center [242, 139] width 315 height 257
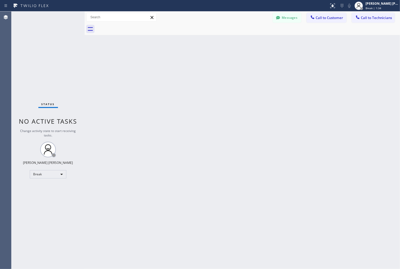
click at [189, 63] on div "Back to Dashboard Change Sender ID Customers Technicians KD Krissy Do [DATE] 02…" at bounding box center [242, 139] width 315 height 257
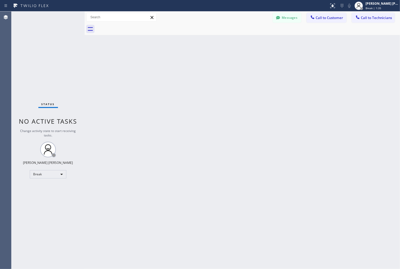
click at [189, 63] on div "Back to Dashboard Change Sender ID Customers Technicians KD Krissy Do [DATE] 02…" at bounding box center [242, 139] width 315 height 257
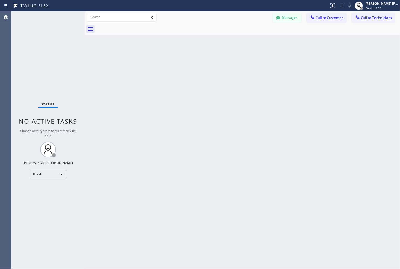
click at [189, 63] on div "Back to Dashboard Change Sender ID Customers Technicians KD Krissy Do [DATE] 02…" at bounding box center [242, 139] width 315 height 257
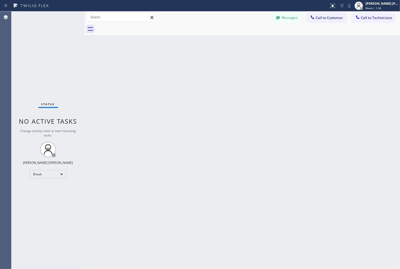
click at [189, 63] on div "Back to Dashboard Change Sender ID Customers Technicians KD Krissy Do [DATE] 02…" at bounding box center [242, 139] width 315 height 257
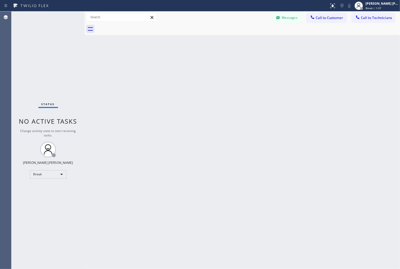
click at [189, 63] on div "Back to Dashboard Change Sender ID Customers Technicians KD Krissy Do [DATE] 02…" at bounding box center [242, 139] width 315 height 257
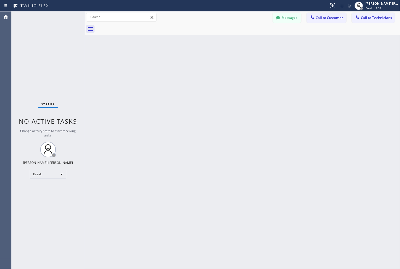
click at [189, 63] on div "Back to Dashboard Change Sender ID Customers Technicians KD Krissy Do [DATE] 02…" at bounding box center [242, 139] width 315 height 257
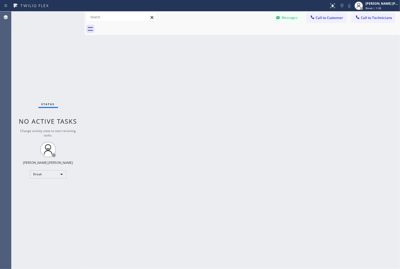
click
drag, startPoint x: 316, startPoint y: 81, endPoint x: 317, endPoint y: 90, distance: 8.3
